Goal: Transaction & Acquisition: Purchase product/service

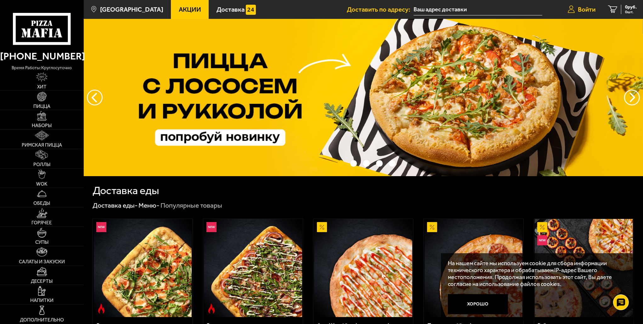
click at [582, 5] on link "Войти" at bounding box center [582, 9] width 40 height 19
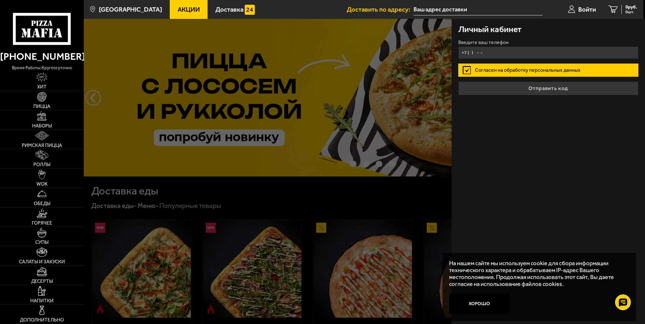
click at [501, 50] on input "+7 ( ) - -" at bounding box center [548, 53] width 180 height 12
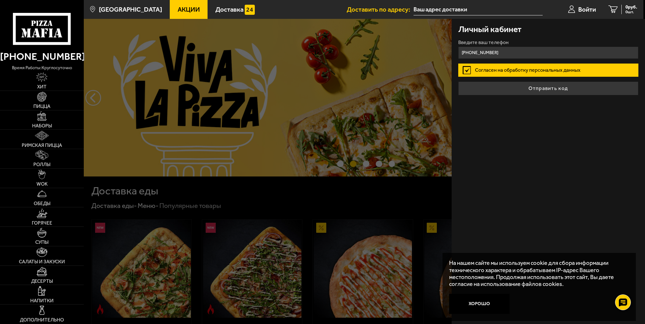
type input "[PHONE_NUMBER]"
click at [458, 82] on button "Отправить код" at bounding box center [548, 89] width 180 height 14
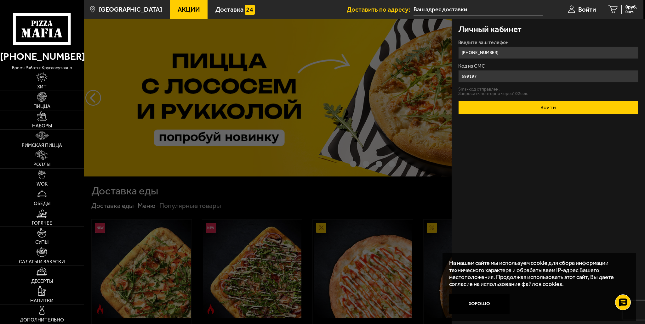
type input "699197"
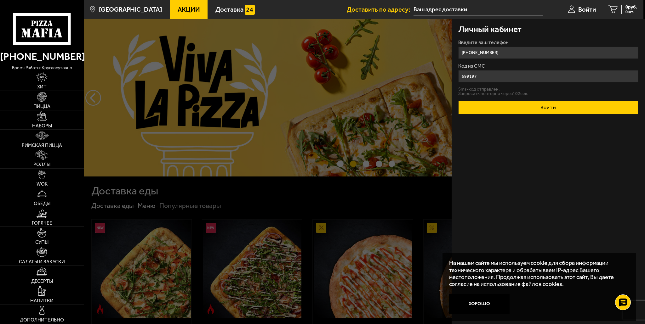
click at [535, 105] on button "Войти" at bounding box center [548, 108] width 180 height 14
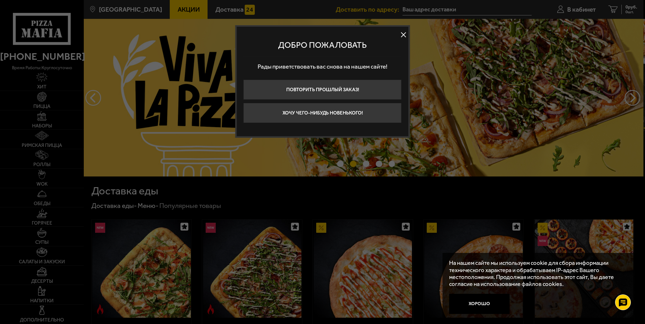
click at [404, 33] on button at bounding box center [403, 34] width 9 height 9
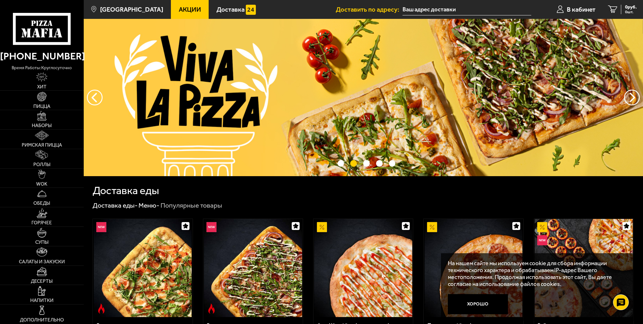
click at [475, 8] on input "text" at bounding box center [467, 10] width 129 height 12
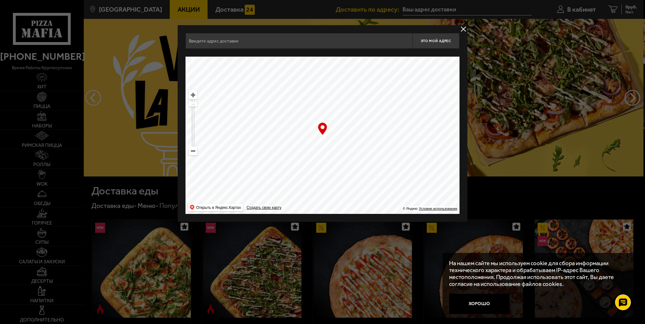
click at [324, 44] on input "text" at bounding box center [298, 41] width 227 height 16
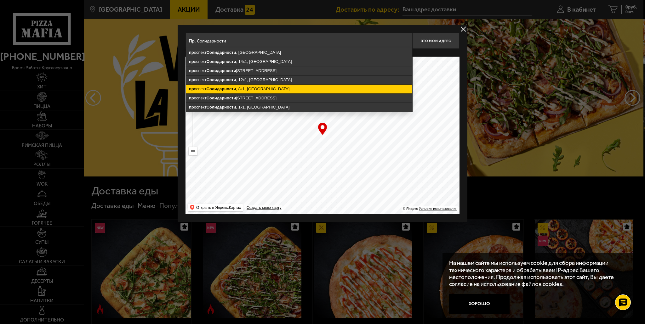
click at [268, 87] on ymaps "[STREET_ADDRESS]" at bounding box center [299, 89] width 226 height 9
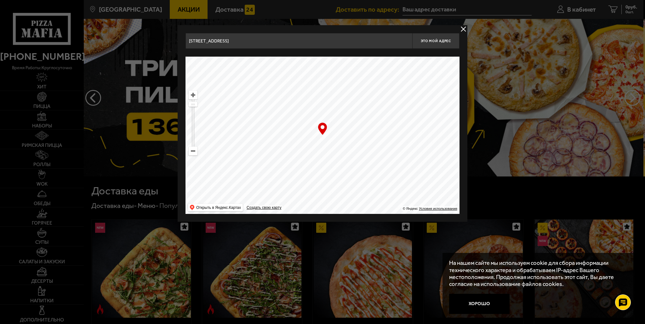
drag, startPoint x: 335, startPoint y: 108, endPoint x: 331, endPoint y: 149, distance: 41.1
click at [331, 149] on ymaps at bounding box center [322, 135] width 274 height 157
type input "[STREET_ADDRESS]"
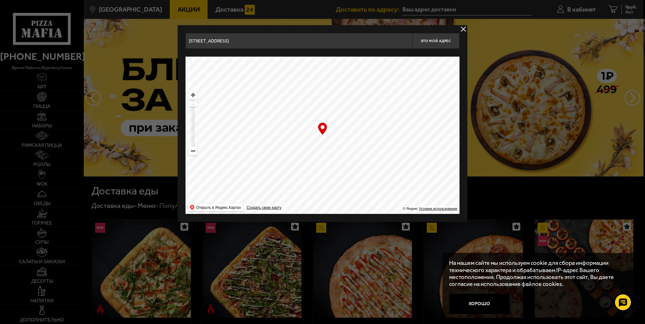
click at [334, 127] on ymaps at bounding box center [322, 135] width 274 height 157
click at [437, 37] on button "Это мой адрес" at bounding box center [435, 41] width 47 height 16
type input "[STREET_ADDRESS]"
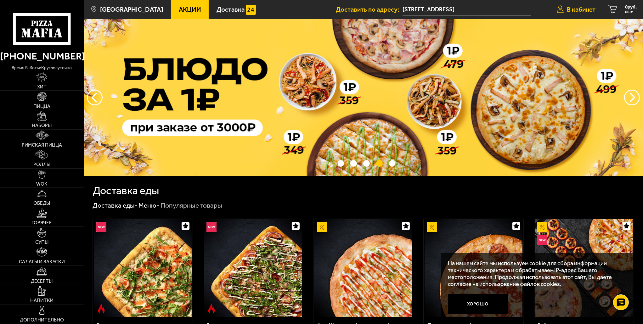
click at [582, 5] on link "В кабинет" at bounding box center [576, 9] width 51 height 19
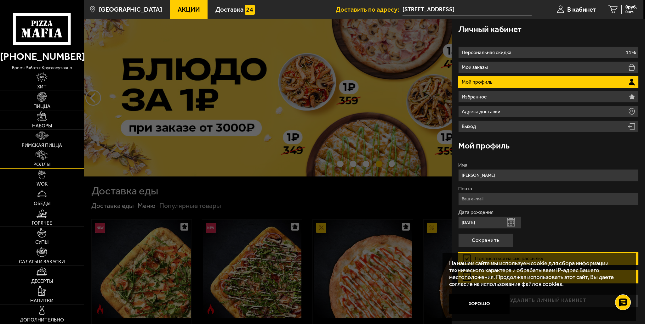
click at [49, 154] on link "Роллы" at bounding box center [42, 158] width 84 height 19
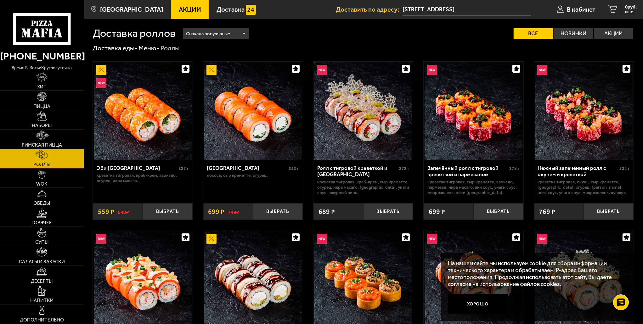
click at [220, 34] on span "Сначала популярные" at bounding box center [208, 33] width 44 height 13
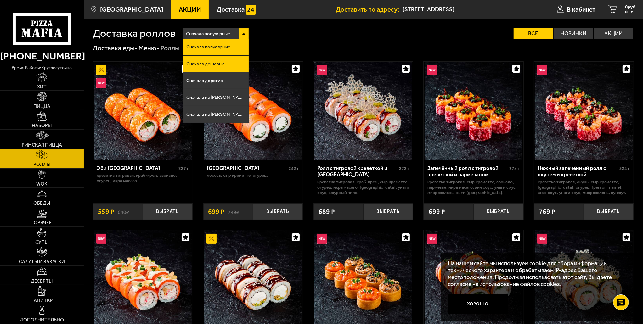
click at [217, 60] on li "Сначала дешевые" at bounding box center [216, 64] width 66 height 17
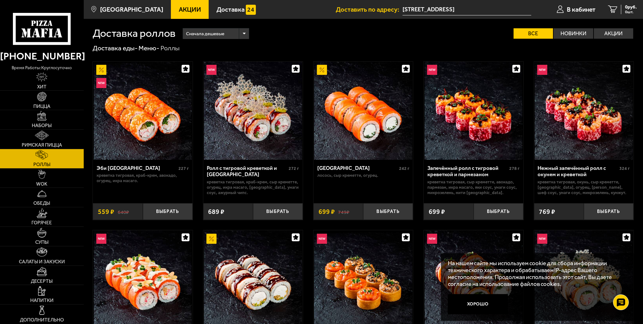
click at [237, 33] on div "Сначала дешевые" at bounding box center [216, 33] width 66 height 11
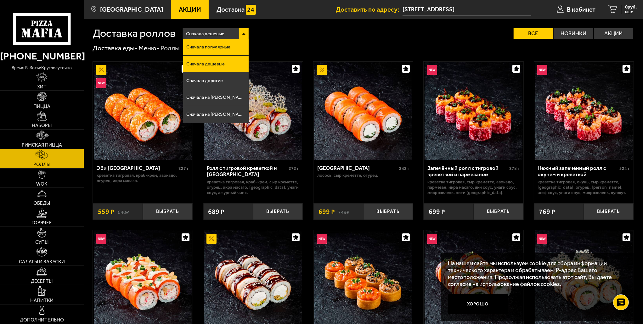
click at [218, 46] on span "Сначала популярные" at bounding box center [208, 47] width 44 height 5
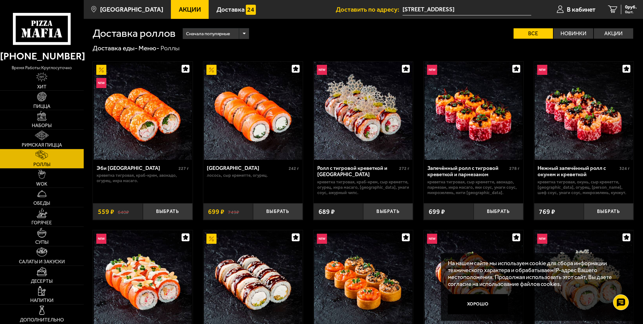
click at [219, 34] on span "Сначала популярные" at bounding box center [208, 33] width 44 height 13
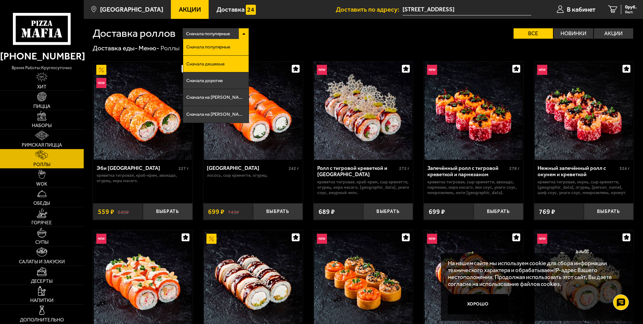
click at [212, 64] on span "Сначала дешевые" at bounding box center [205, 64] width 38 height 5
